Goal: Task Accomplishment & Management: Complete application form

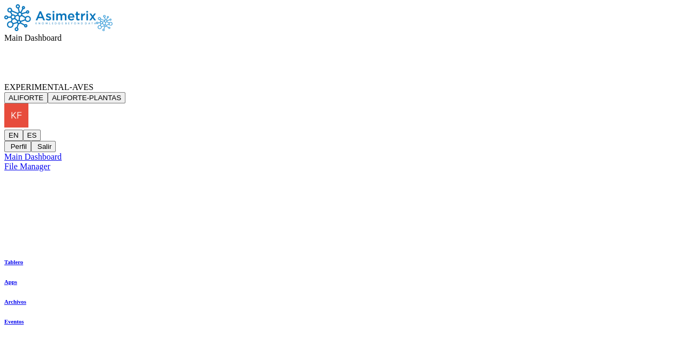
click at [93, 83] on span "EXPERIMENTAL-AVES" at bounding box center [48, 87] width 89 height 9
click at [48, 92] on button "ALIFORTE" at bounding box center [25, 97] width 43 height 11
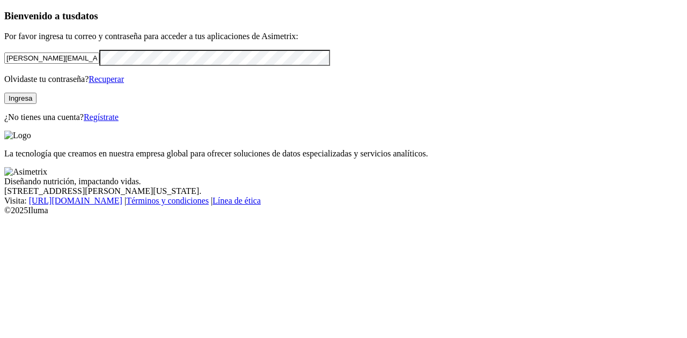
click at [85, 64] on input "[PERSON_NAME][EMAIL_ADDRESS][PERSON_NAME][DOMAIN_NAME]" at bounding box center [51, 58] width 95 height 11
paste input "[PERSON_NAME].[PERSON_NAME]@aliforte.comAlvaro.[PERSON_NAME]@[DOMAIN_NAME]"
type input "[PERSON_NAME].[PERSON_NAME]@aliforte.comAlvaro.[PERSON_NAME]@[DOMAIN_NAME]"
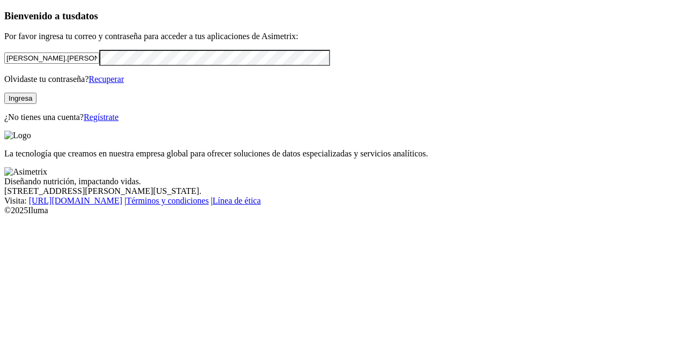
click at [171, 122] on div "Bienvenido a tus datos Por favor ingresa tu correo y contraseña para acceder a …" at bounding box center [343, 66] width 678 height 112
click at [119, 122] on link "Regístrate" at bounding box center [101, 117] width 35 height 9
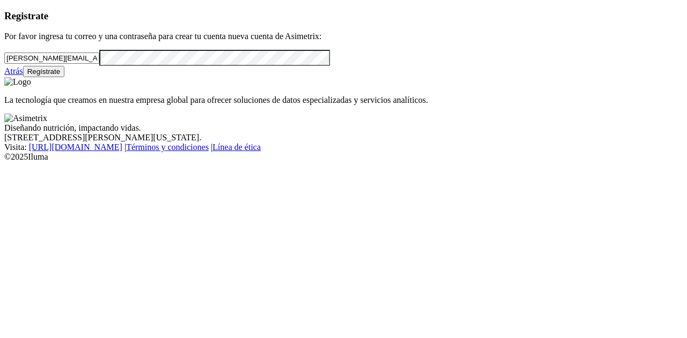
click at [98, 64] on input "[PERSON_NAME][EMAIL_ADDRESS][PERSON_NAME][DOMAIN_NAME]" at bounding box center [51, 58] width 95 height 11
paste input "[PERSON_NAME][EMAIL_ADDRESS][PERSON_NAME][DOMAIN_NAME]"
type input "[PERSON_NAME][EMAIL_ADDRESS][PERSON_NAME][DOMAIN_NAME]"
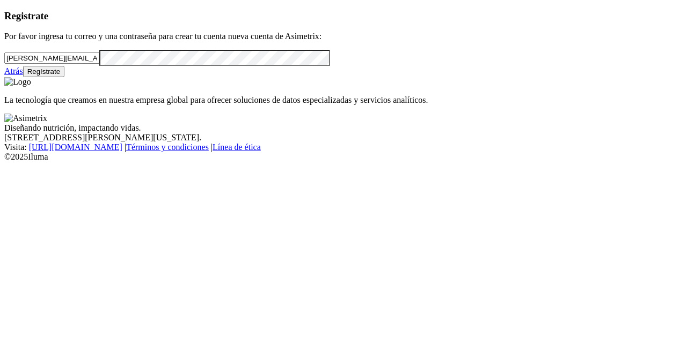
click at [65, 77] on button "Regístrate" at bounding box center [44, 71] width 42 height 11
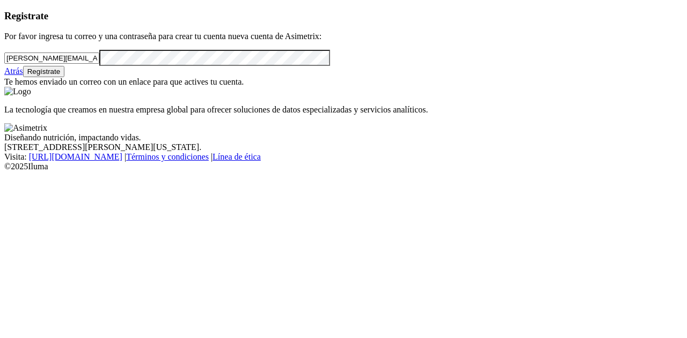
click at [23, 76] on link "Atrás" at bounding box center [13, 71] width 19 height 9
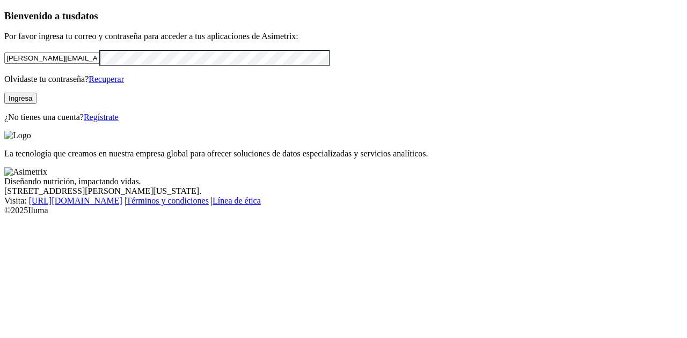
click at [99, 64] on input "[PERSON_NAME][EMAIL_ADDRESS][PERSON_NAME][DOMAIN_NAME]" at bounding box center [51, 58] width 95 height 11
paste input "[PERSON_NAME][EMAIL_ADDRESS][PERSON_NAME][DOMAIN_NAME]"
click at [99, 64] on input "[PERSON_NAME][EMAIL_ADDRESS][PERSON_NAME][DOMAIN_NAME]" at bounding box center [51, 58] width 95 height 11
type input "[PERSON_NAME][EMAIL_ADDRESS][PERSON_NAME][DOMAIN_NAME]"
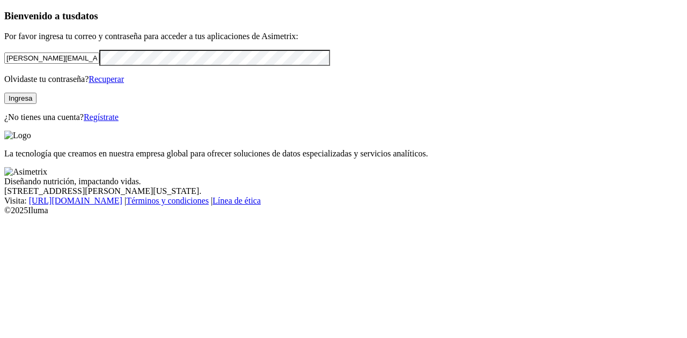
click input "submit" at bounding box center [0, 0] width 0 height 0
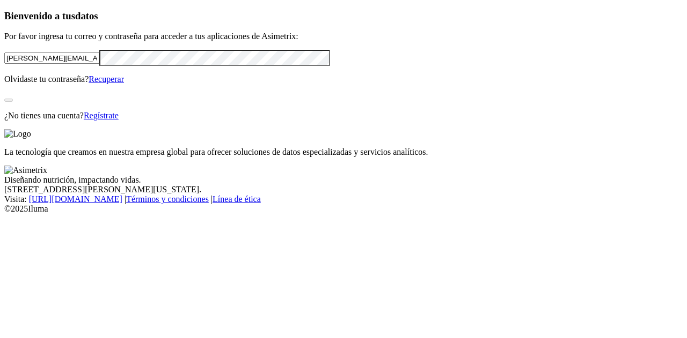
click at [237, 121] on div "Bienvenido a tus datos Por favor ingresa tu correo y contraseña para acceder a …" at bounding box center [343, 65] width 678 height 110
